Goal: Task Accomplishment & Management: Use online tool/utility

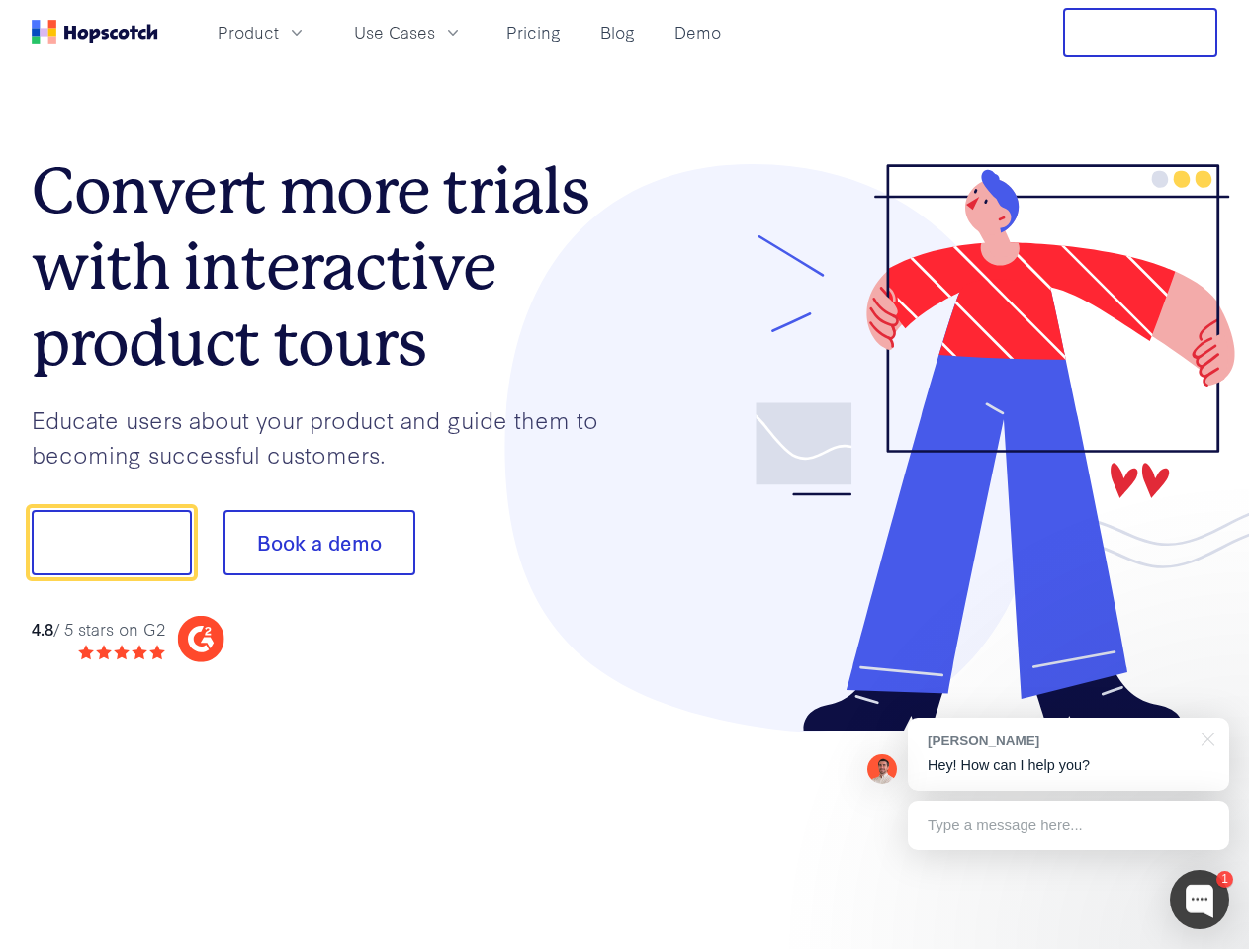
click at [625, 475] on div at bounding box center [921, 448] width 593 height 569
click at [279, 32] on span "Product" at bounding box center [248, 32] width 61 height 25
click at [435, 32] on span "Use Cases" at bounding box center [394, 32] width 81 height 25
click at [1140, 33] on button "Free Trial" at bounding box center [1140, 32] width 154 height 49
click at [111, 543] on button "Show me!" at bounding box center [112, 542] width 160 height 65
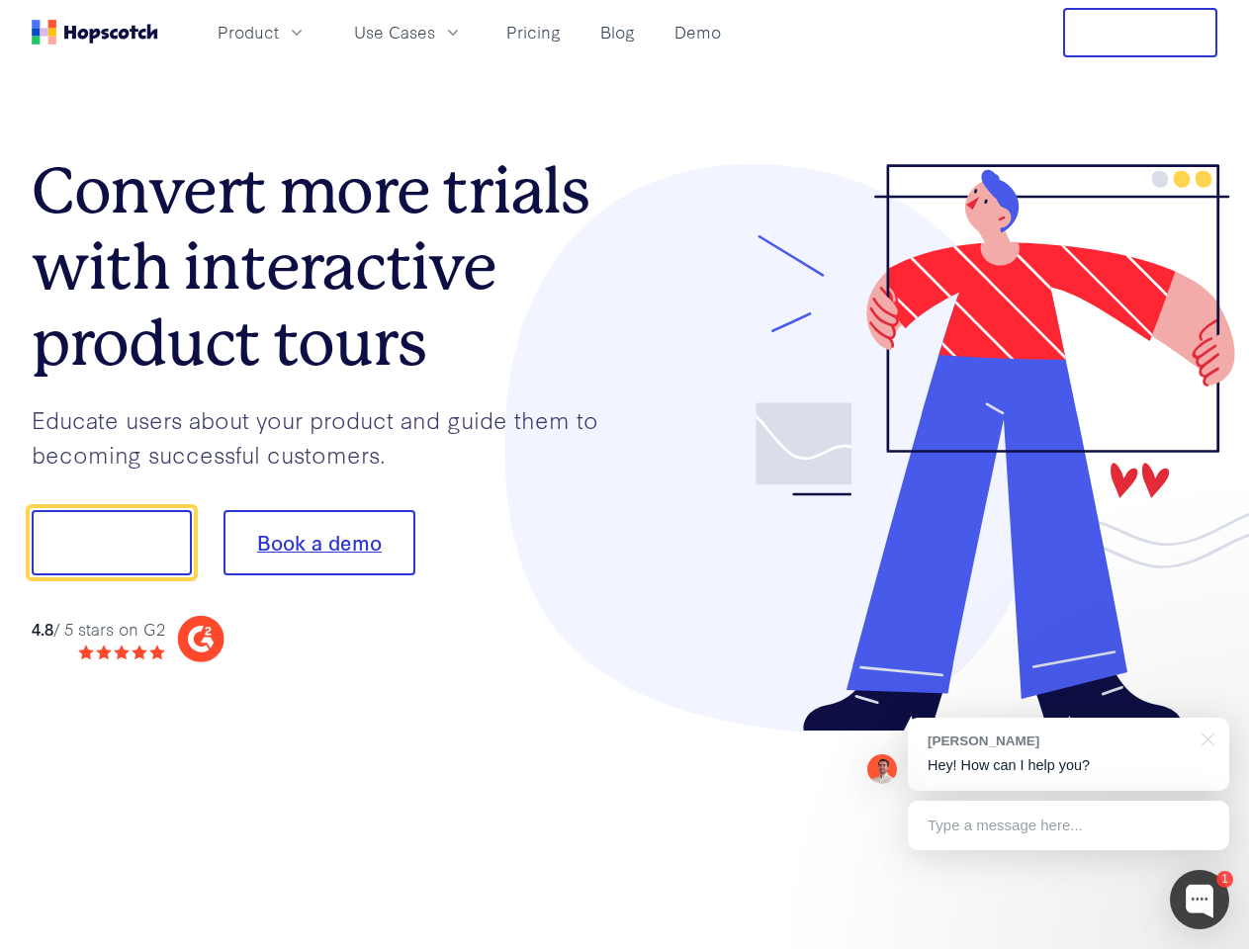
click at [318, 543] on button "Book a demo" at bounding box center [320, 542] width 192 height 65
click at [1200, 900] on div at bounding box center [1199, 899] width 59 height 59
click at [1068, 948] on div "1 [PERSON_NAME] Hey! How can I help you? Type a message here... Free live chat …" at bounding box center [624, 949] width 1249 height 0
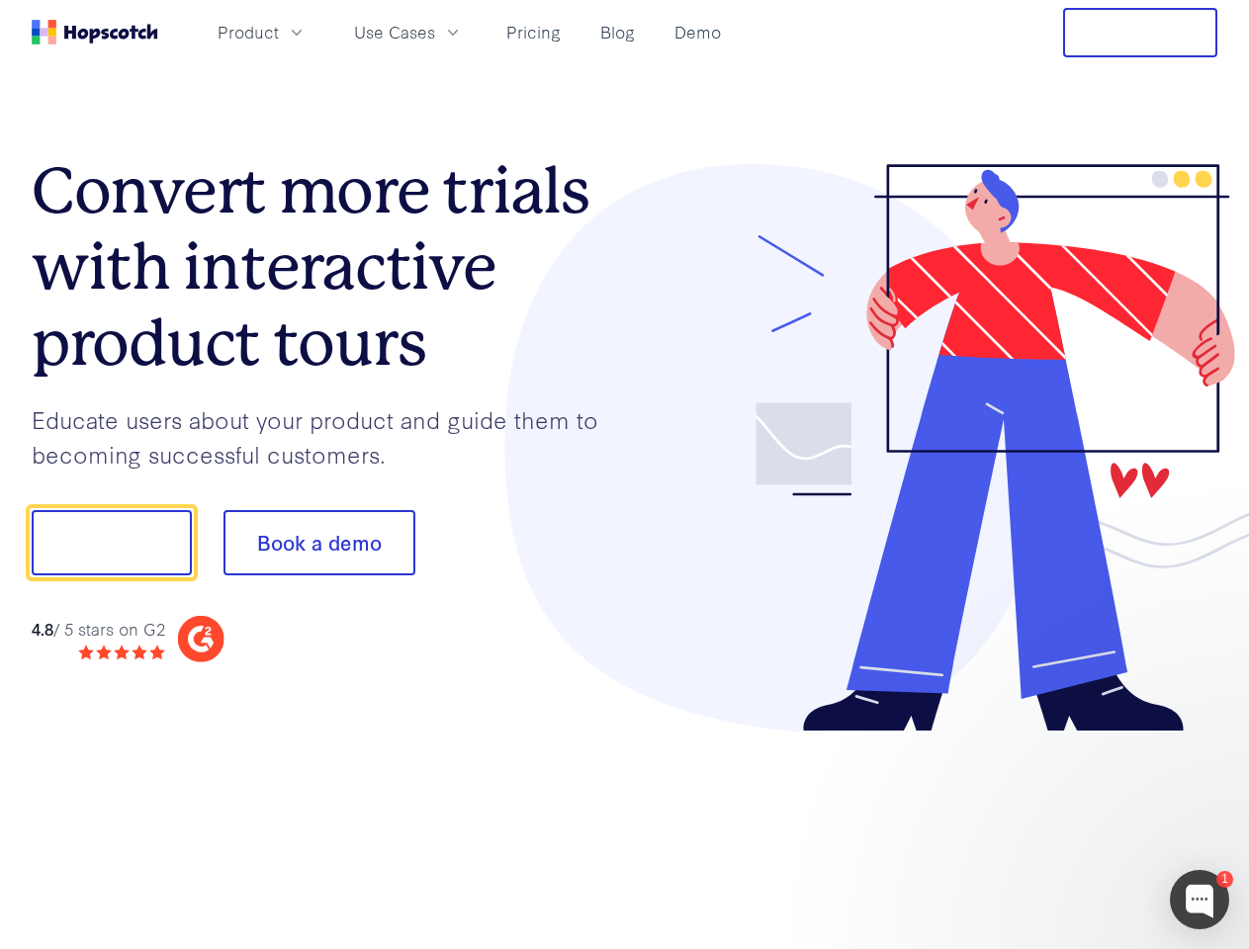
click at [1205, 738] on div at bounding box center [1043, 673] width 371 height 395
click at [1068, 826] on div at bounding box center [1043, 673] width 371 height 395
